Goal: Download file/media

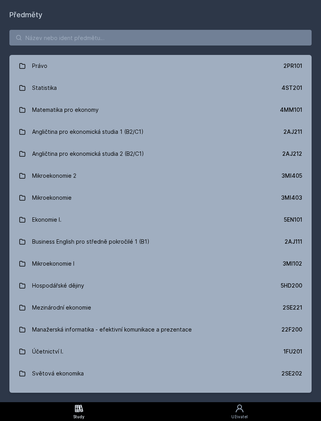
click at [47, 28] on div "Právo 2PR101 Statistika 4ST201 Matematika pro ekonomy 4MM101 Angličtina pro eko…" at bounding box center [160, 210] width 321 height 381
click at [18, 13] on h1 "Předměty" at bounding box center [160, 14] width 303 height 11
click at [34, 36] on input "search" at bounding box center [160, 38] width 303 height 16
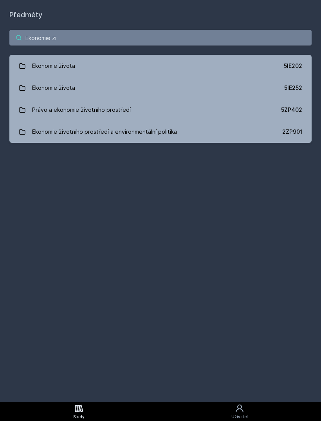
type input "Ekonomie zi"
click at [42, 64] on div "Ekonomie života" at bounding box center [53, 66] width 43 height 16
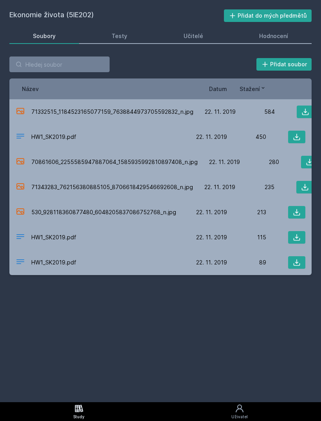
click at [305, 254] on div "HW1_SK2019.pdf 22. 11. 19 22. 11. 2019 89" at bounding box center [160, 262] width 303 height 25
click at [302, 257] on button at bounding box center [296, 262] width 17 height 13
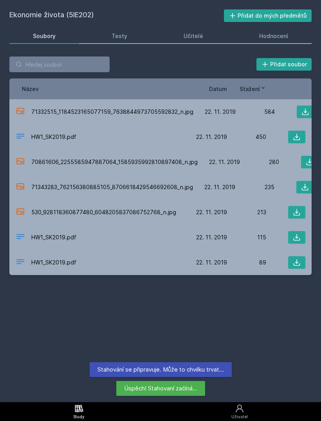
click at [300, 235] on icon at bounding box center [297, 237] width 8 height 8
click at [297, 136] on icon at bounding box center [297, 137] width 7 height 7
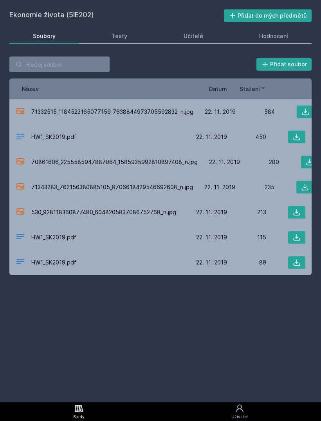
click at [294, 215] on icon at bounding box center [297, 212] width 7 height 7
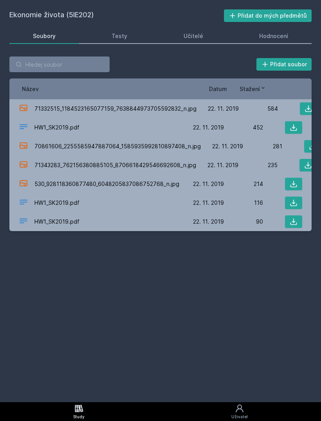
click at [310, 104] on button at bounding box center [308, 108] width 17 height 13
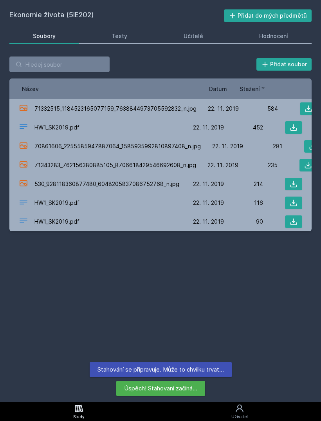
click at [307, 163] on icon at bounding box center [309, 165] width 8 height 8
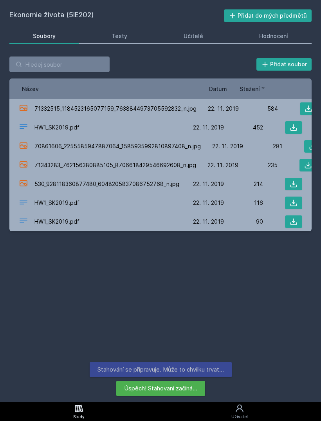
click at [297, 183] on icon at bounding box center [294, 184] width 8 height 8
